Goal: Transaction & Acquisition: Purchase product/service

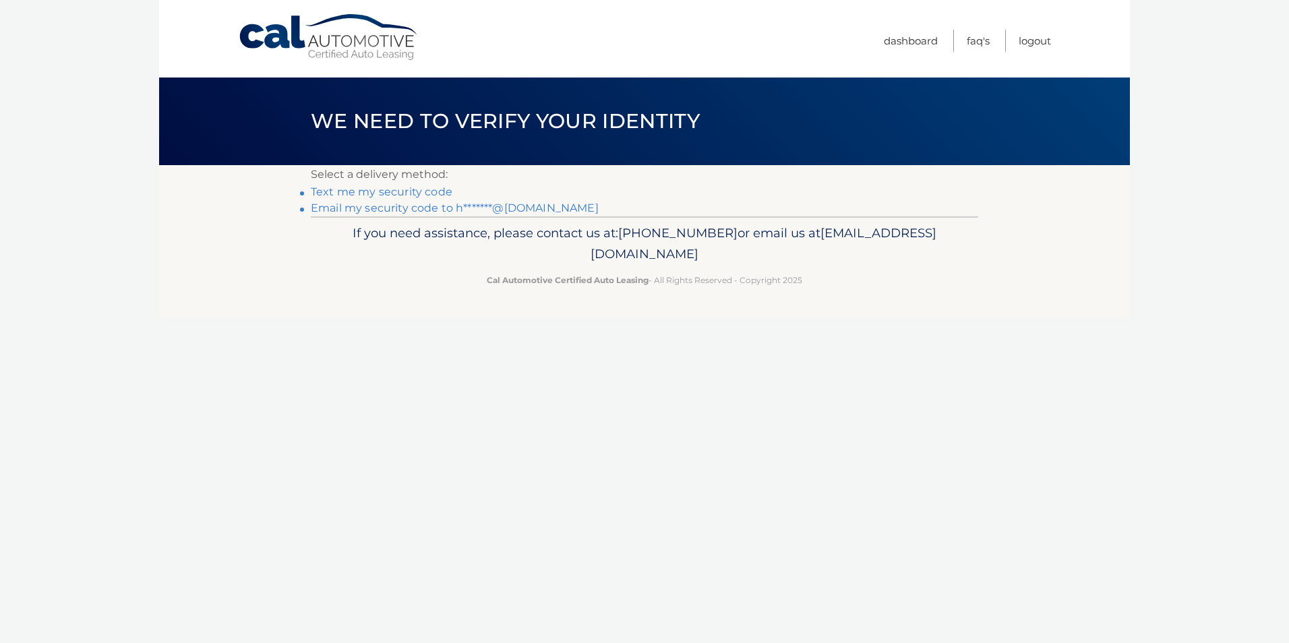
click at [354, 194] on link "Text me my security code" at bounding box center [382, 191] width 142 height 13
click at [419, 210] on link "Email my security code to h*******@msn.com" at bounding box center [455, 208] width 288 height 13
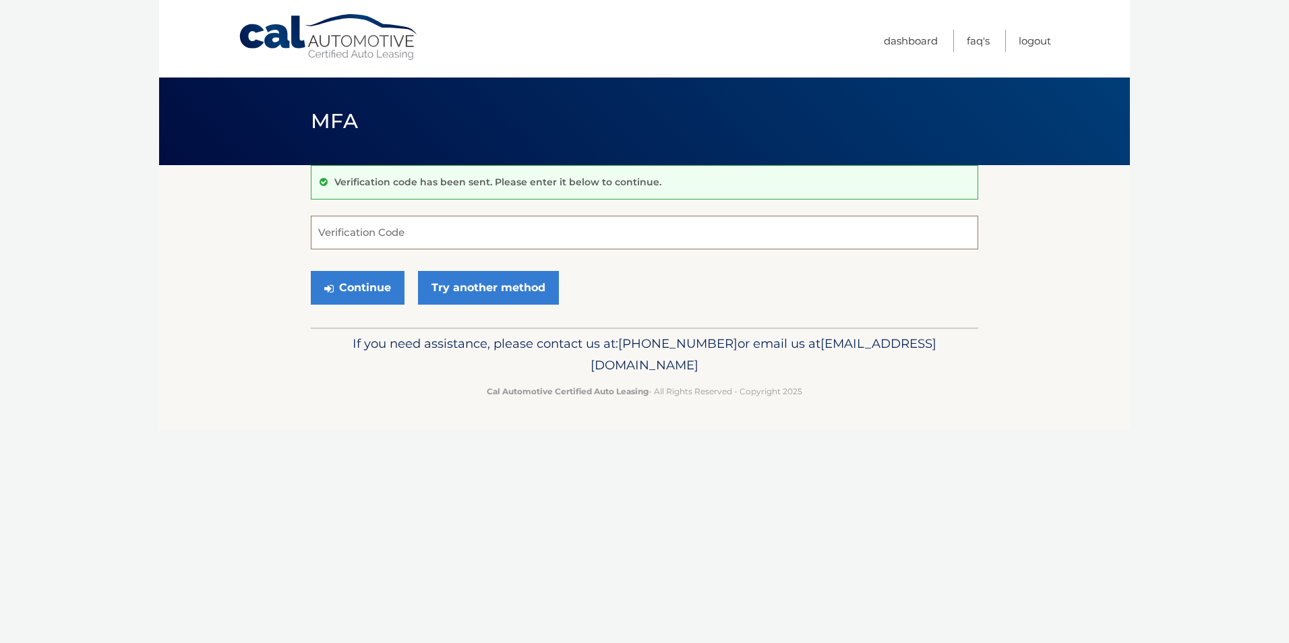
click at [365, 233] on input "Verification Code" at bounding box center [644, 233] width 667 height 34
paste input "529124"
type input "529124"
click at [311, 271] on button "Continue" at bounding box center [358, 288] width 94 height 34
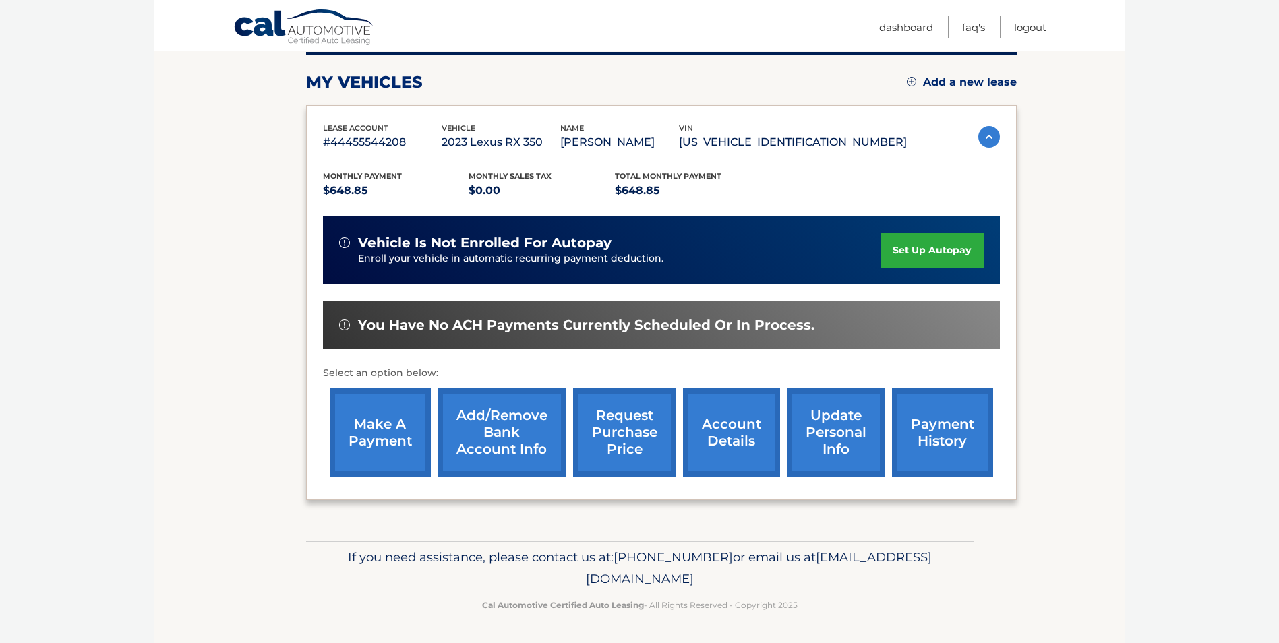
scroll to position [193, 0]
click at [363, 435] on link "make a payment" at bounding box center [380, 432] width 101 height 88
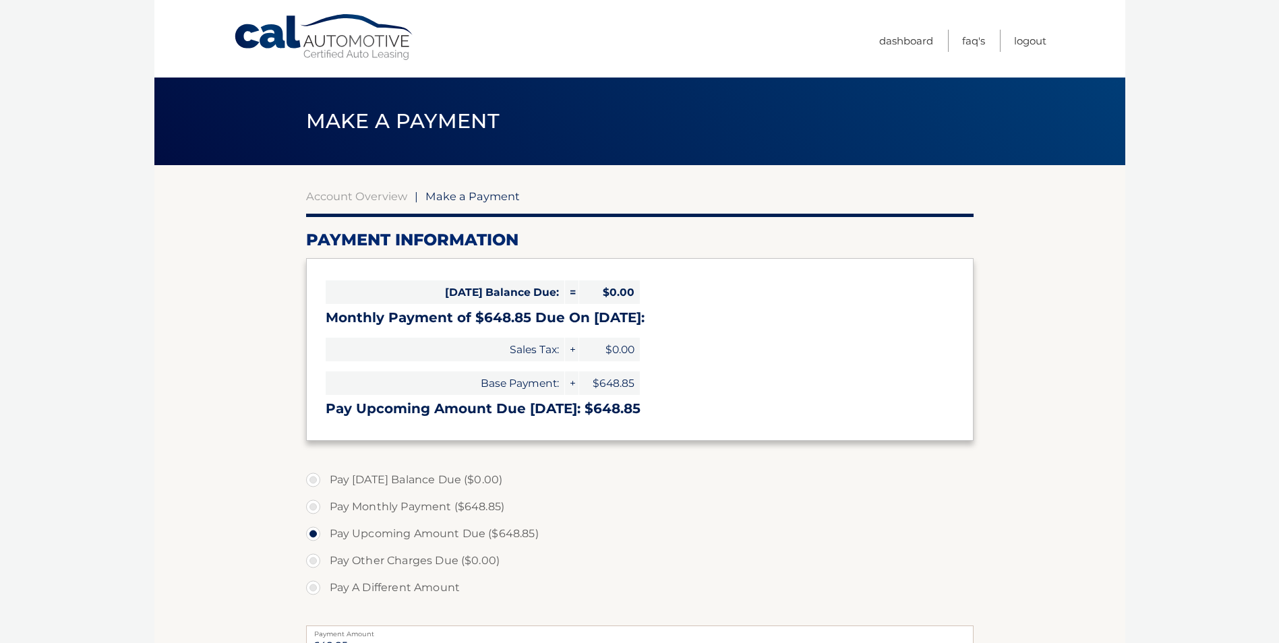
select select "MGQ3MTQ4ZDEtY2UyNS00MzQ2LTg5ZWItZjEyZDVmZDk0YzVm"
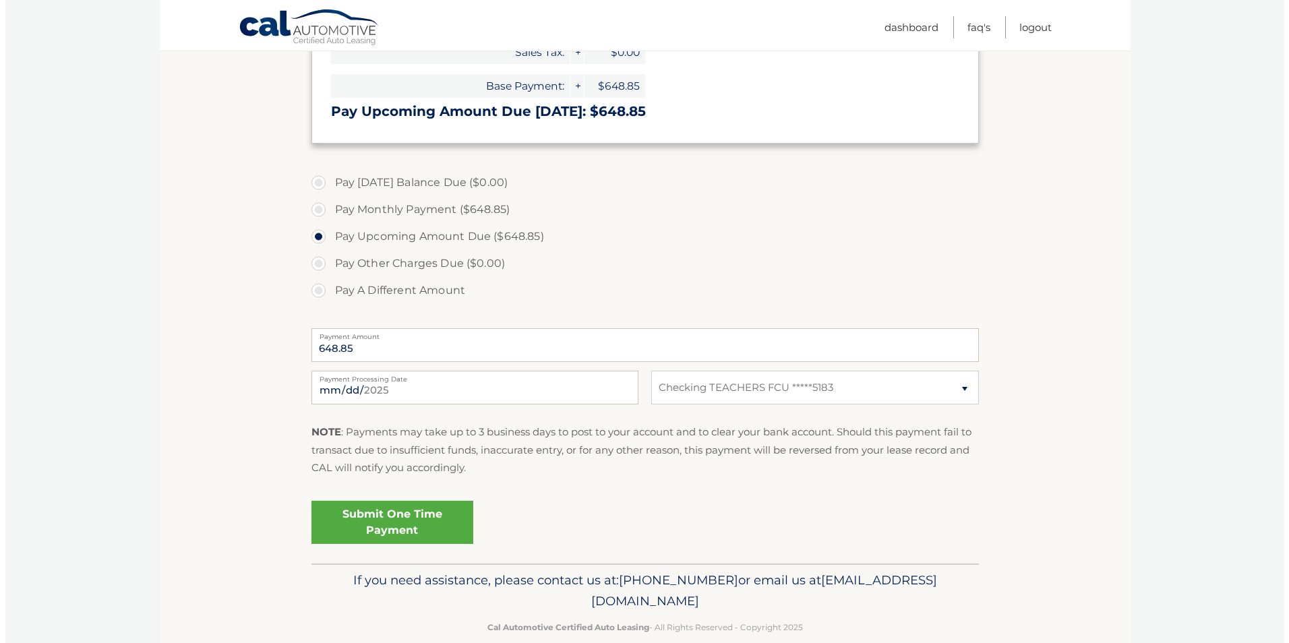
scroll to position [320, 0]
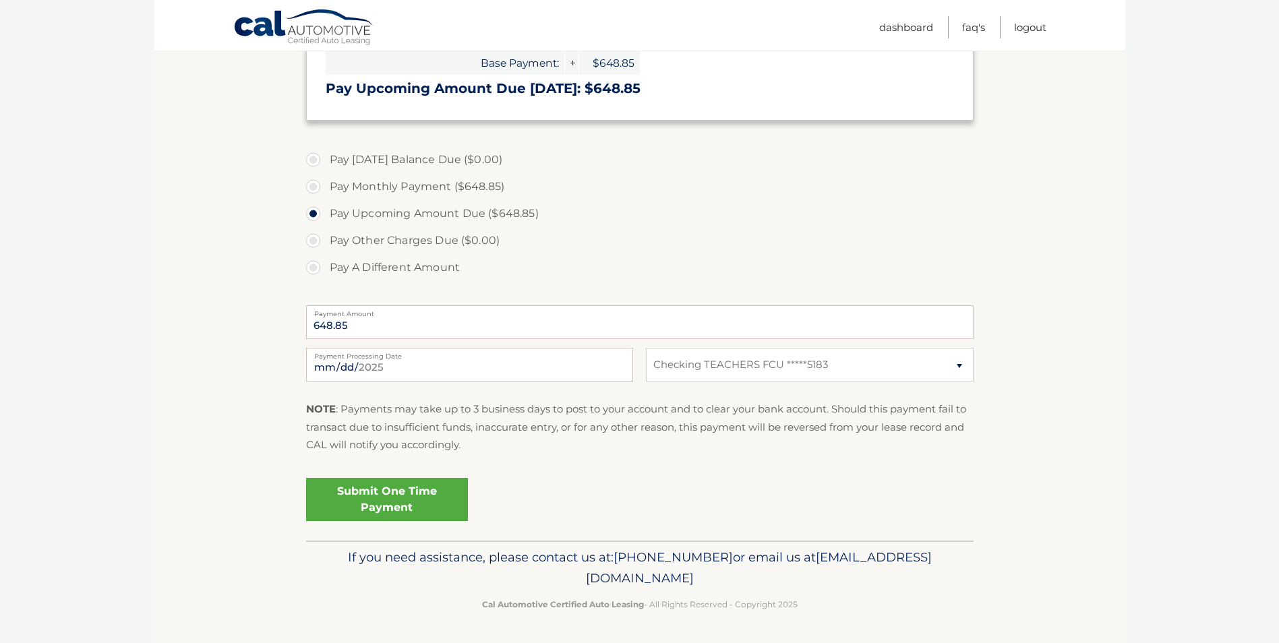
click at [375, 499] on link "Submit One Time Payment" at bounding box center [387, 499] width 162 height 43
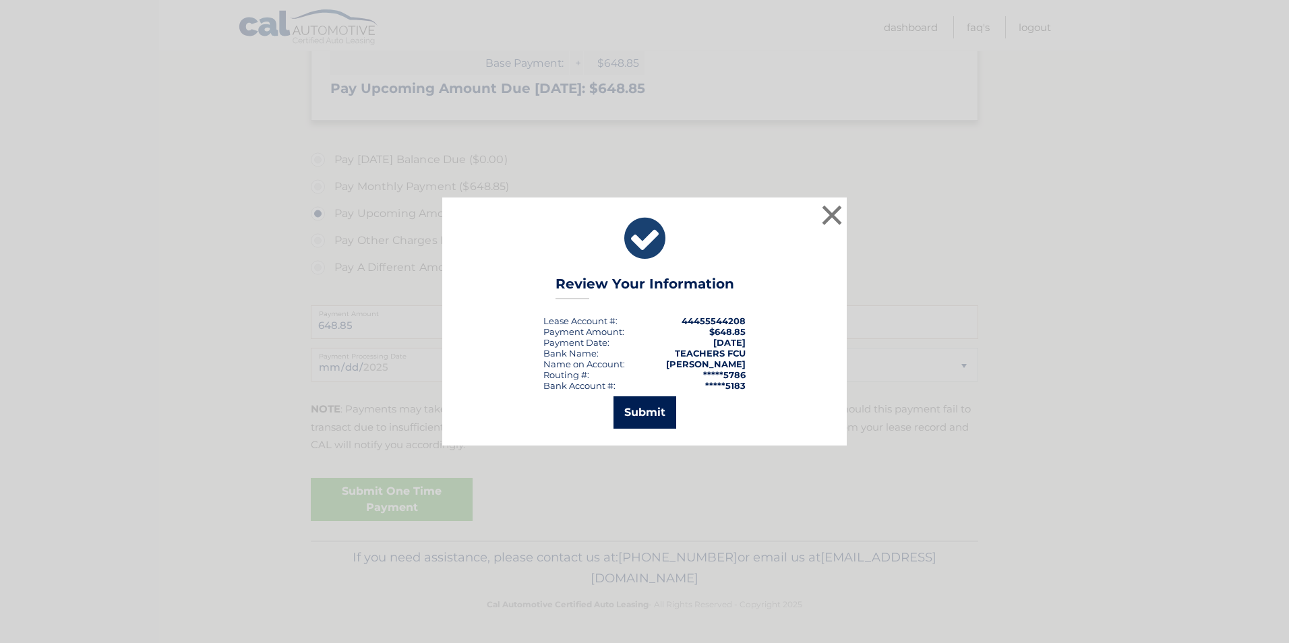
click at [644, 404] on button "Submit" at bounding box center [644, 412] width 63 height 32
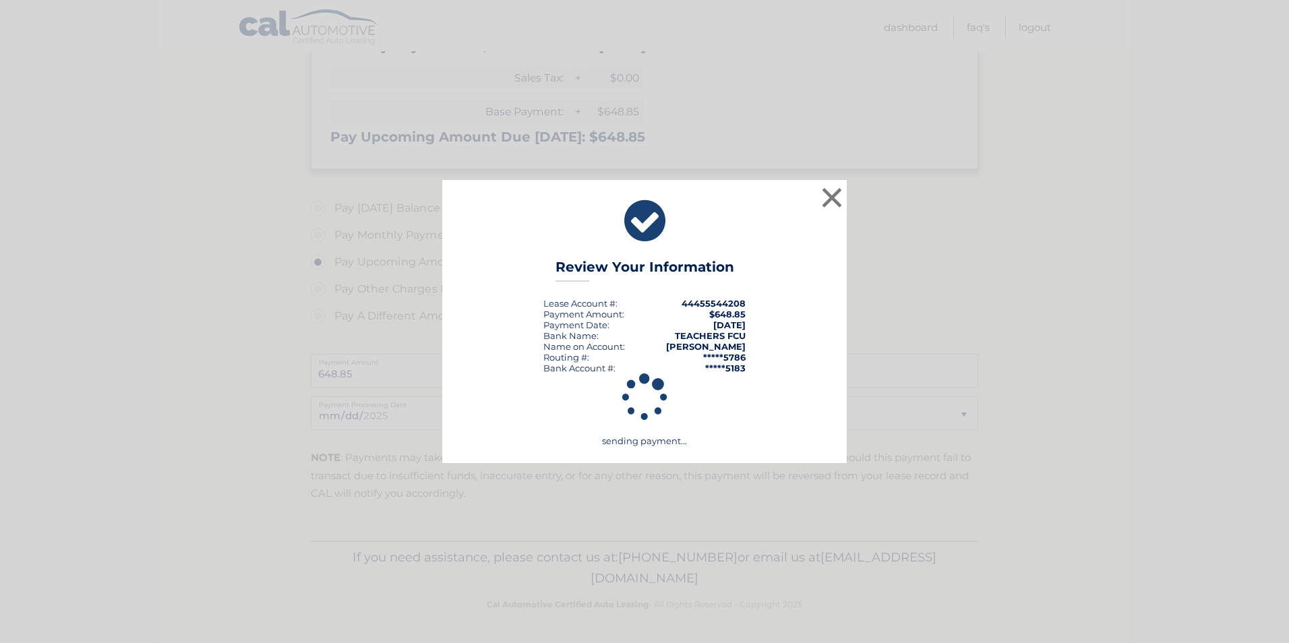
scroll to position [272, 0]
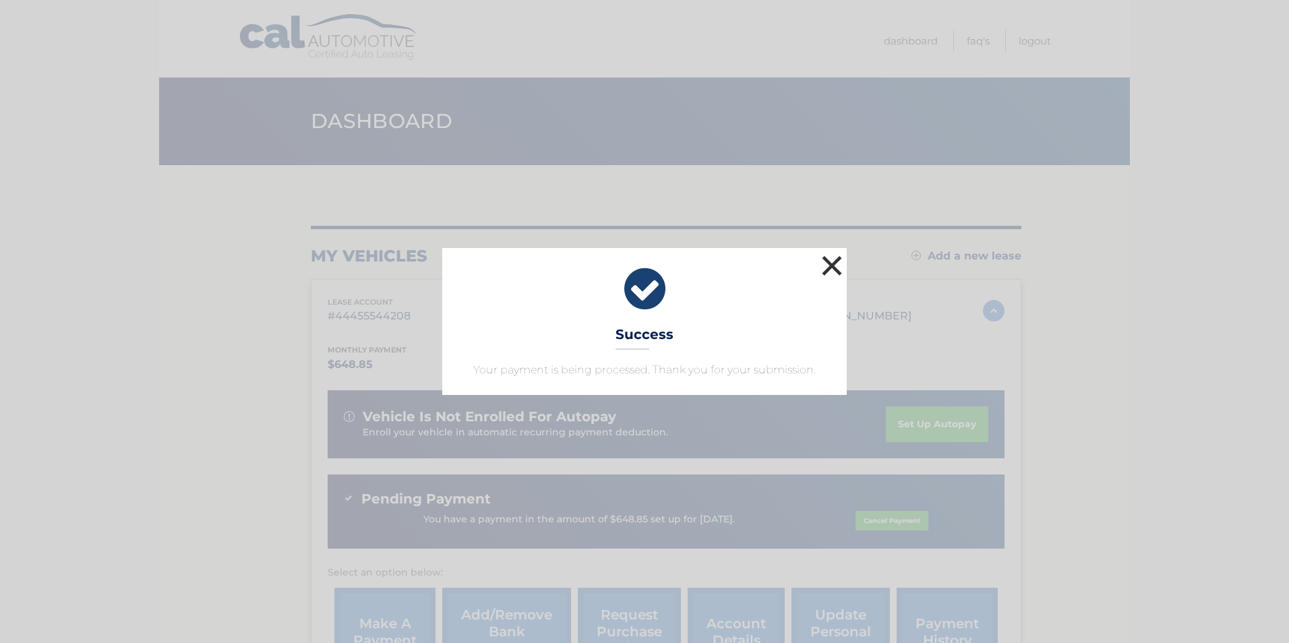
click at [835, 265] on button "×" at bounding box center [831, 265] width 27 height 27
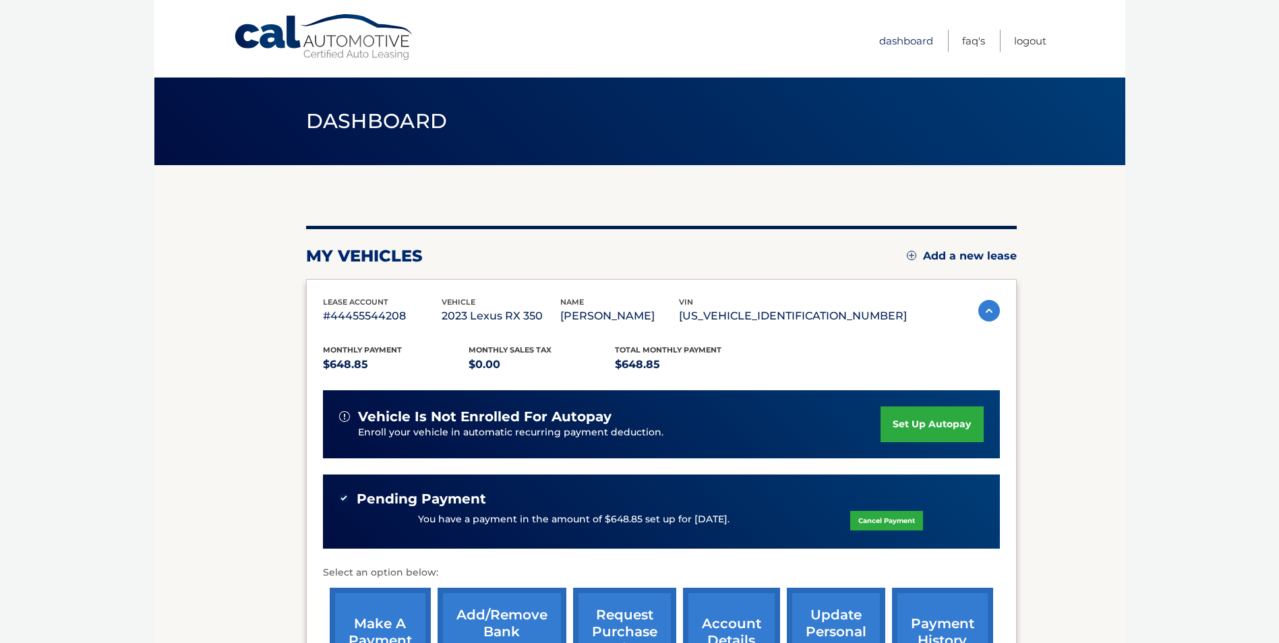
click at [894, 44] on link "Dashboard" at bounding box center [906, 41] width 54 height 22
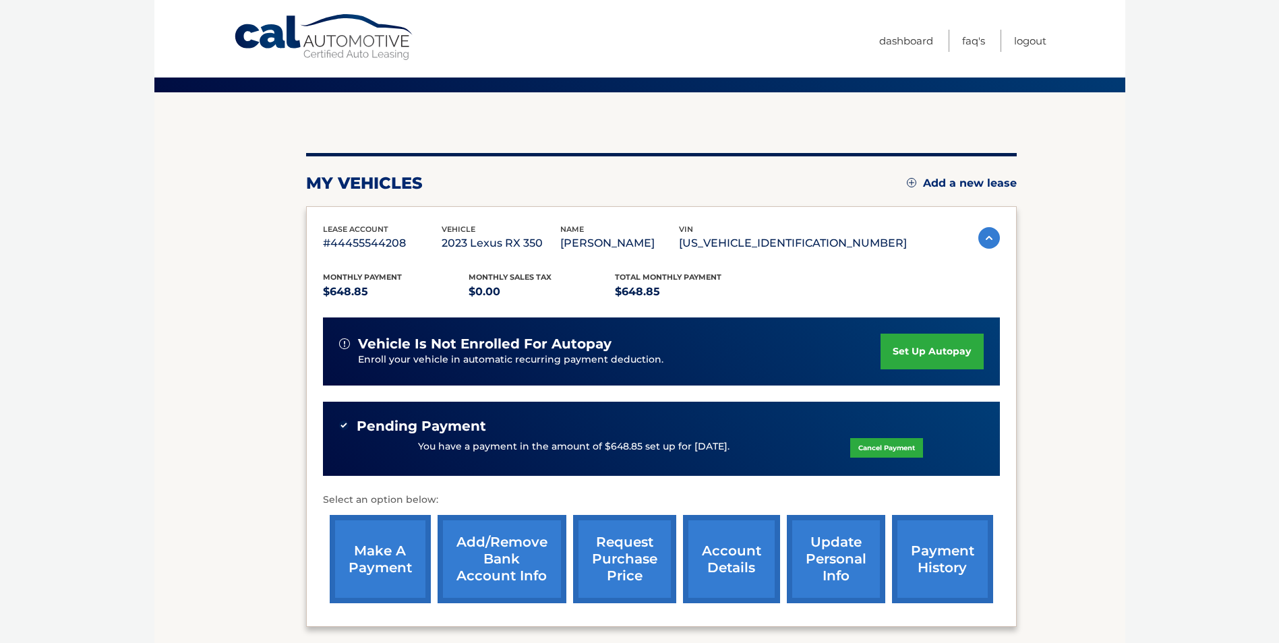
scroll to position [218, 0]
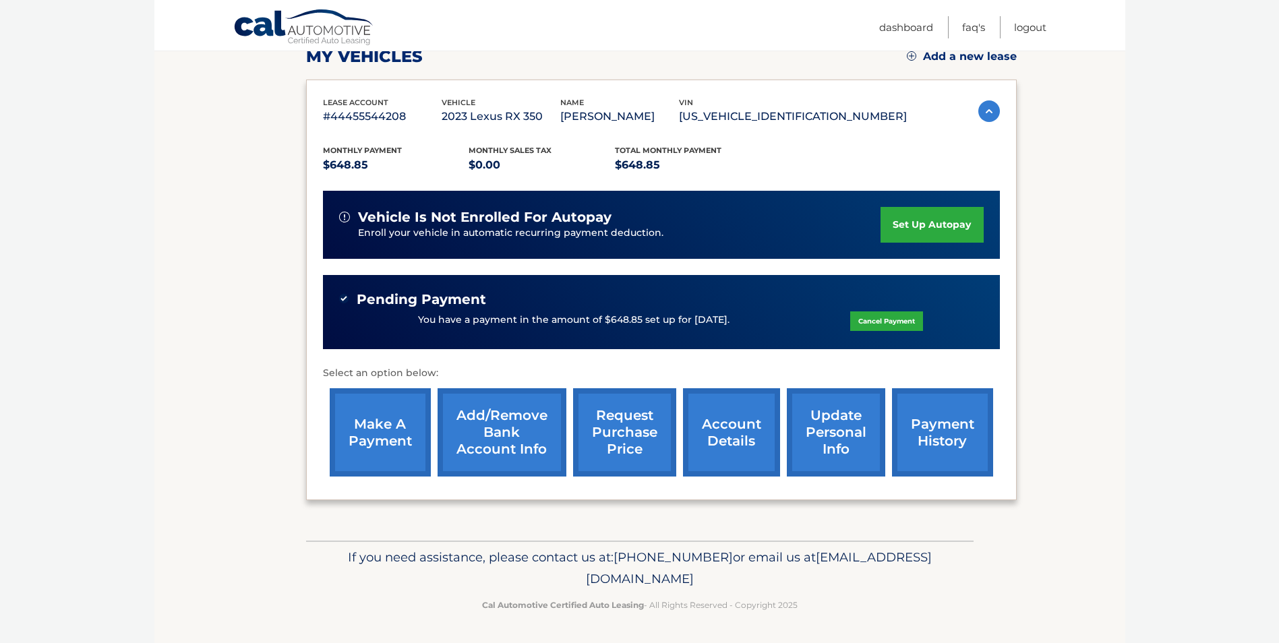
click at [732, 436] on link "account details" at bounding box center [731, 432] width 97 height 88
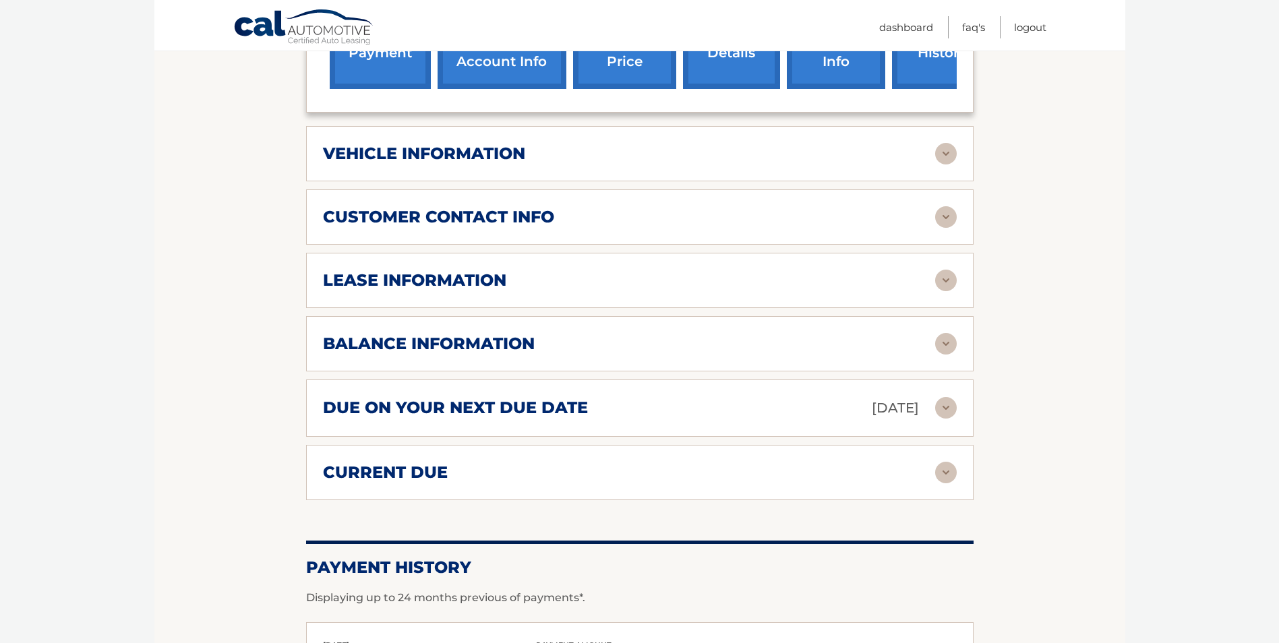
scroll to position [607, 0]
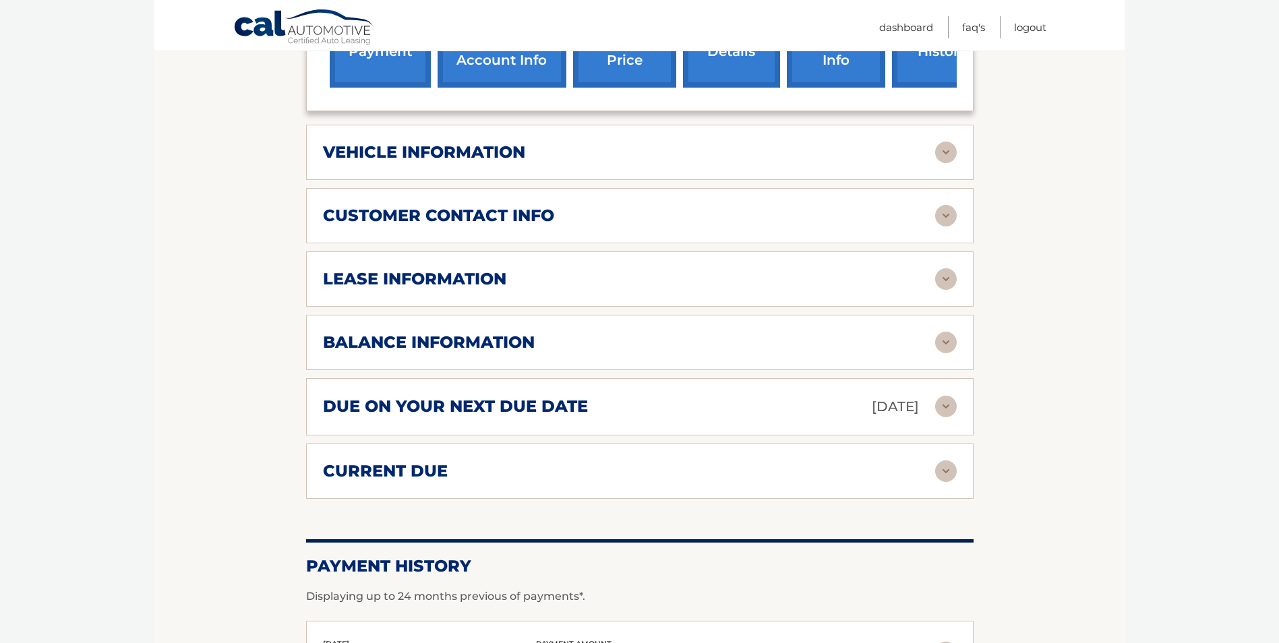
click at [938, 353] on img at bounding box center [946, 343] width 22 height 22
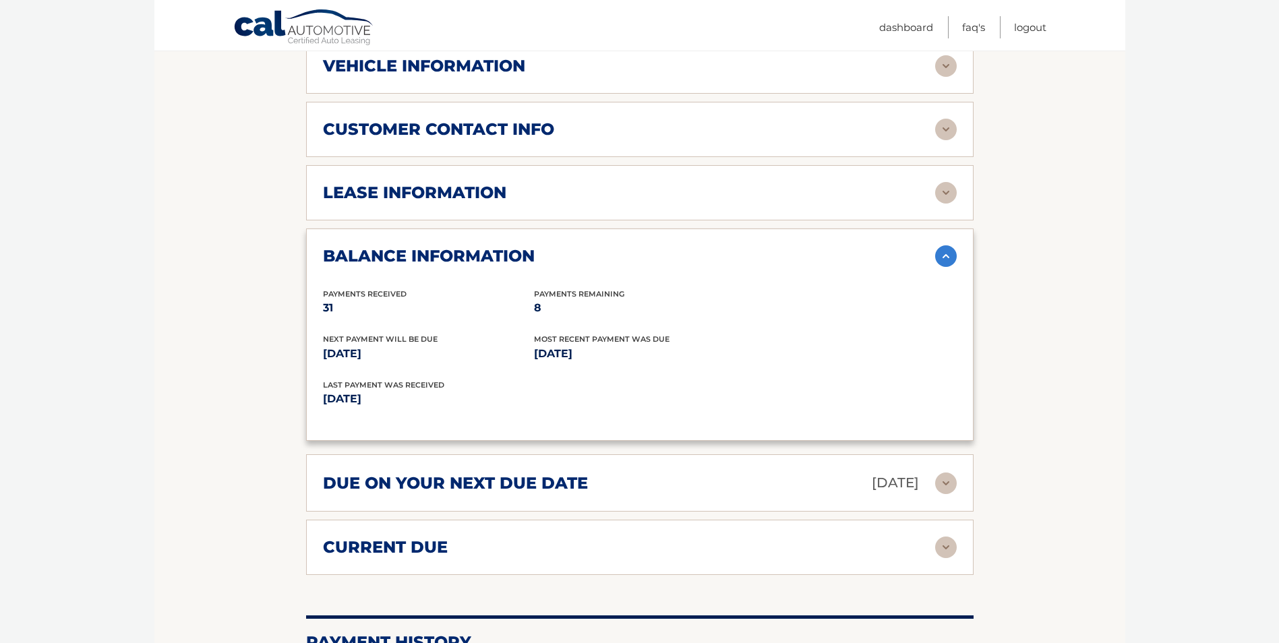
scroll to position [632, 0]
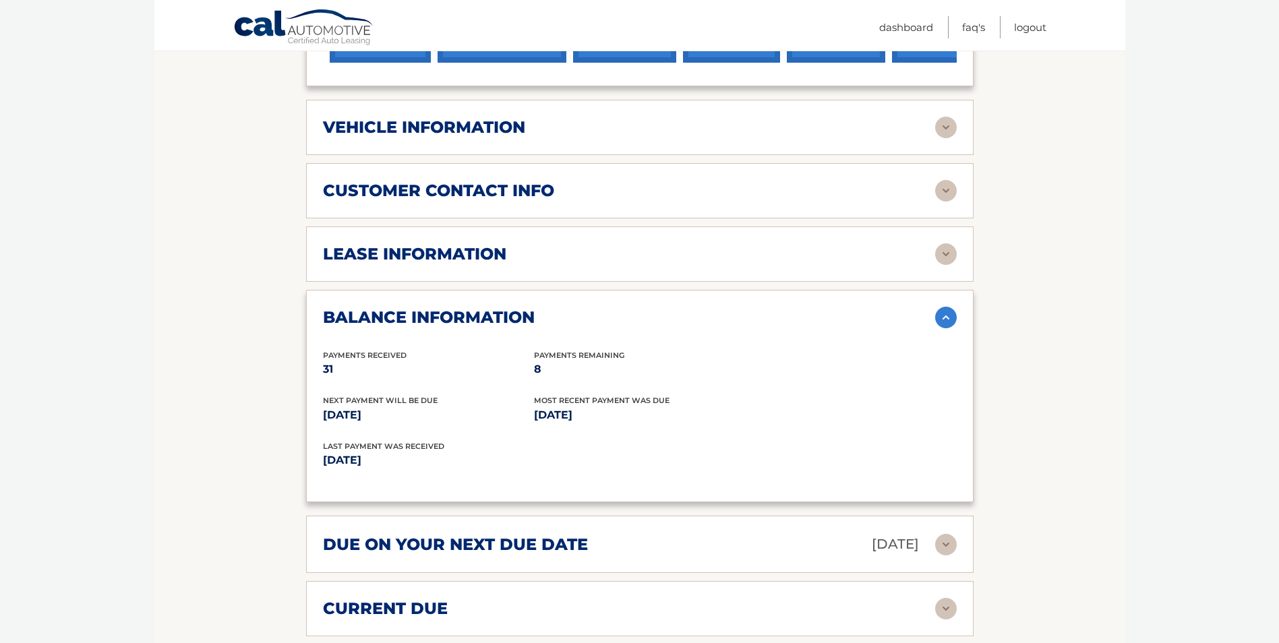
click at [877, 264] on div "lease information" at bounding box center [629, 254] width 612 height 20
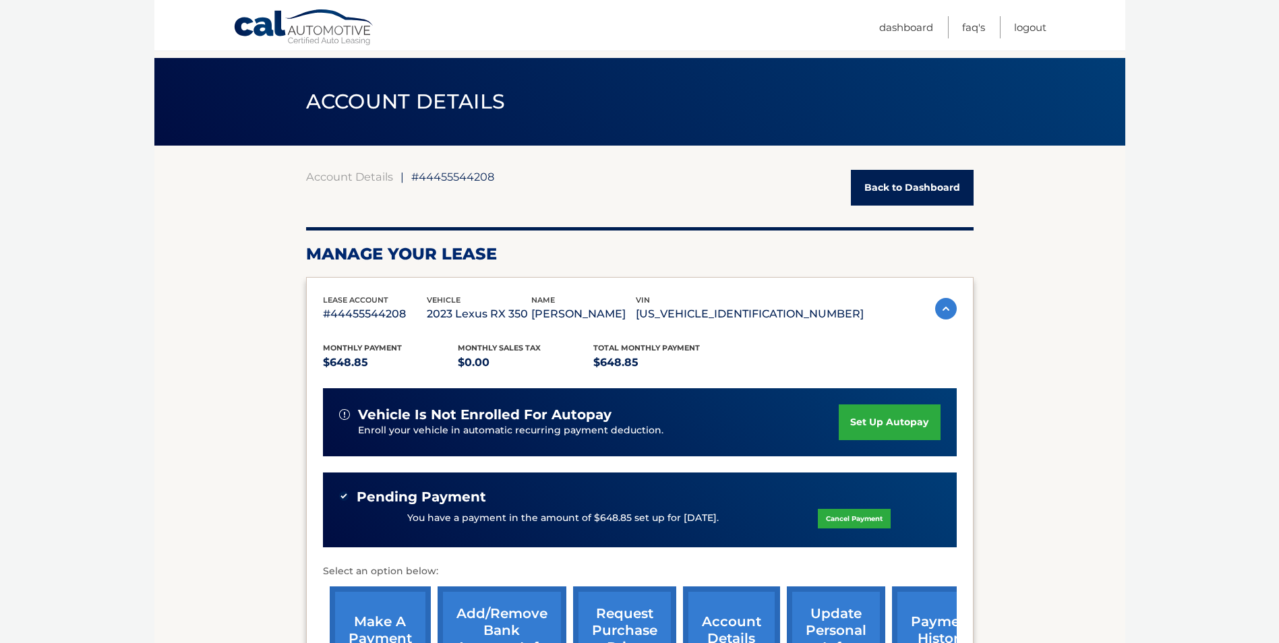
scroll to position [0, 0]
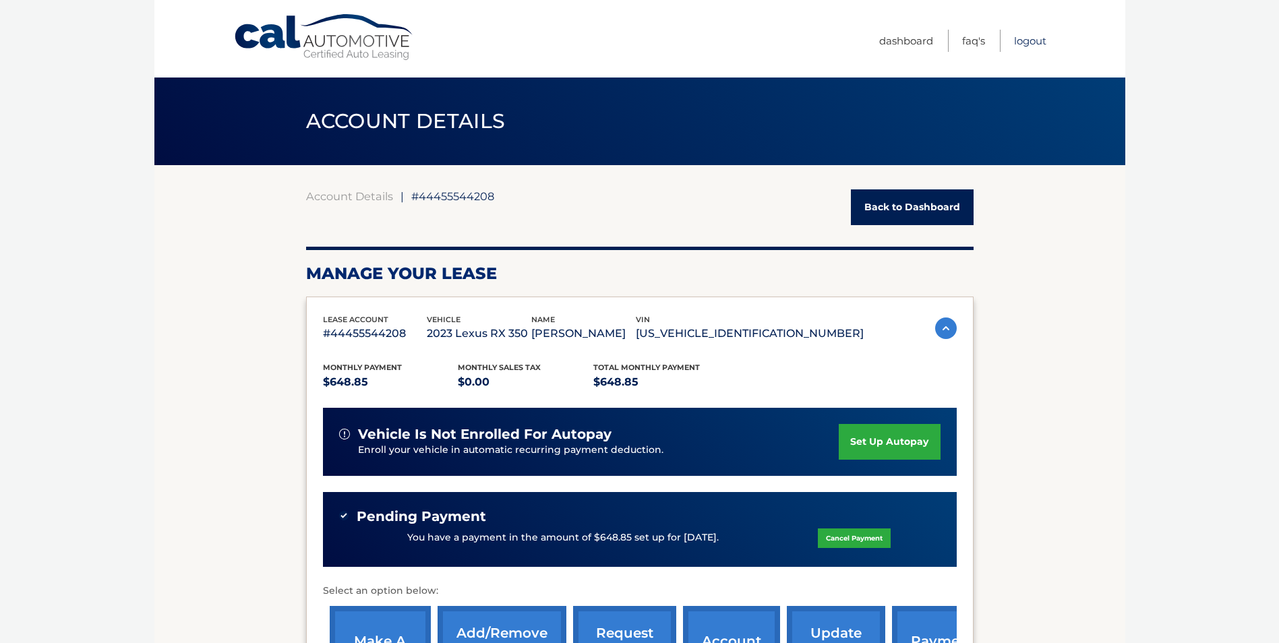
click at [1030, 40] on link "Logout" at bounding box center [1030, 41] width 32 height 22
